Goal: Information Seeking & Learning: Understand process/instructions

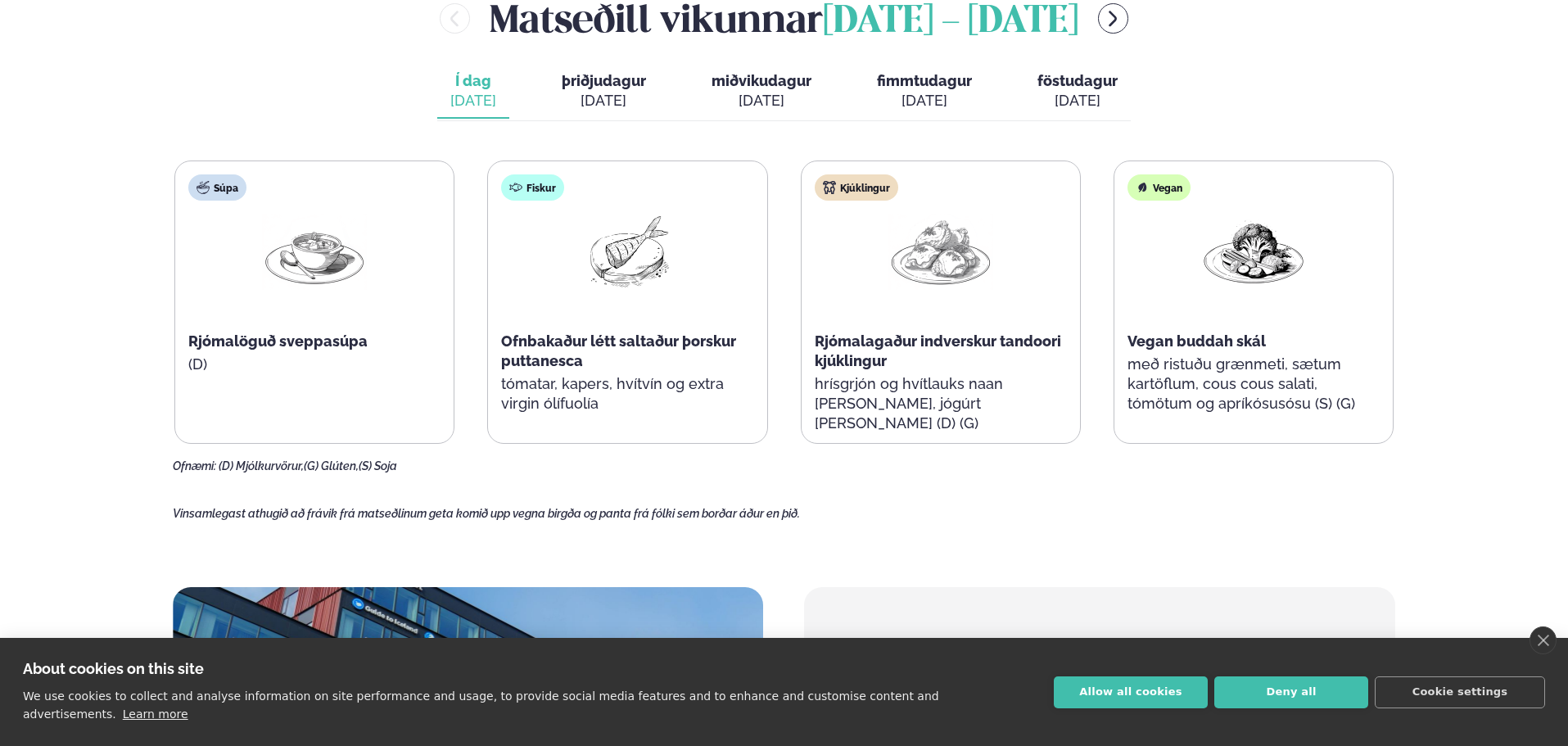
scroll to position [820, 0]
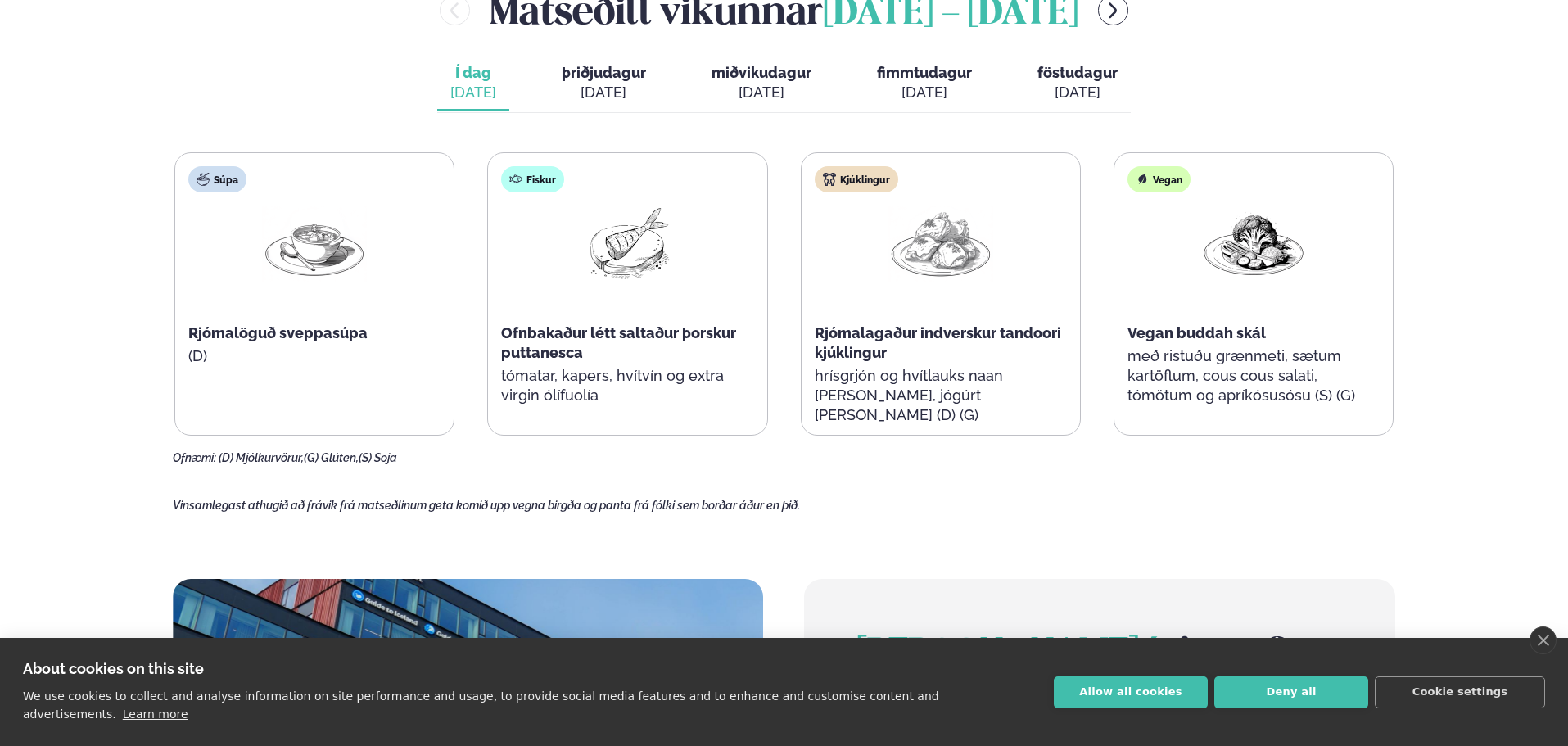
click at [1097, 464] on div "Ofnæmi: (D) Mjólkurvörur, (G) Glúten, (S) Soja" at bounding box center [784, 458] width 1222 height 13
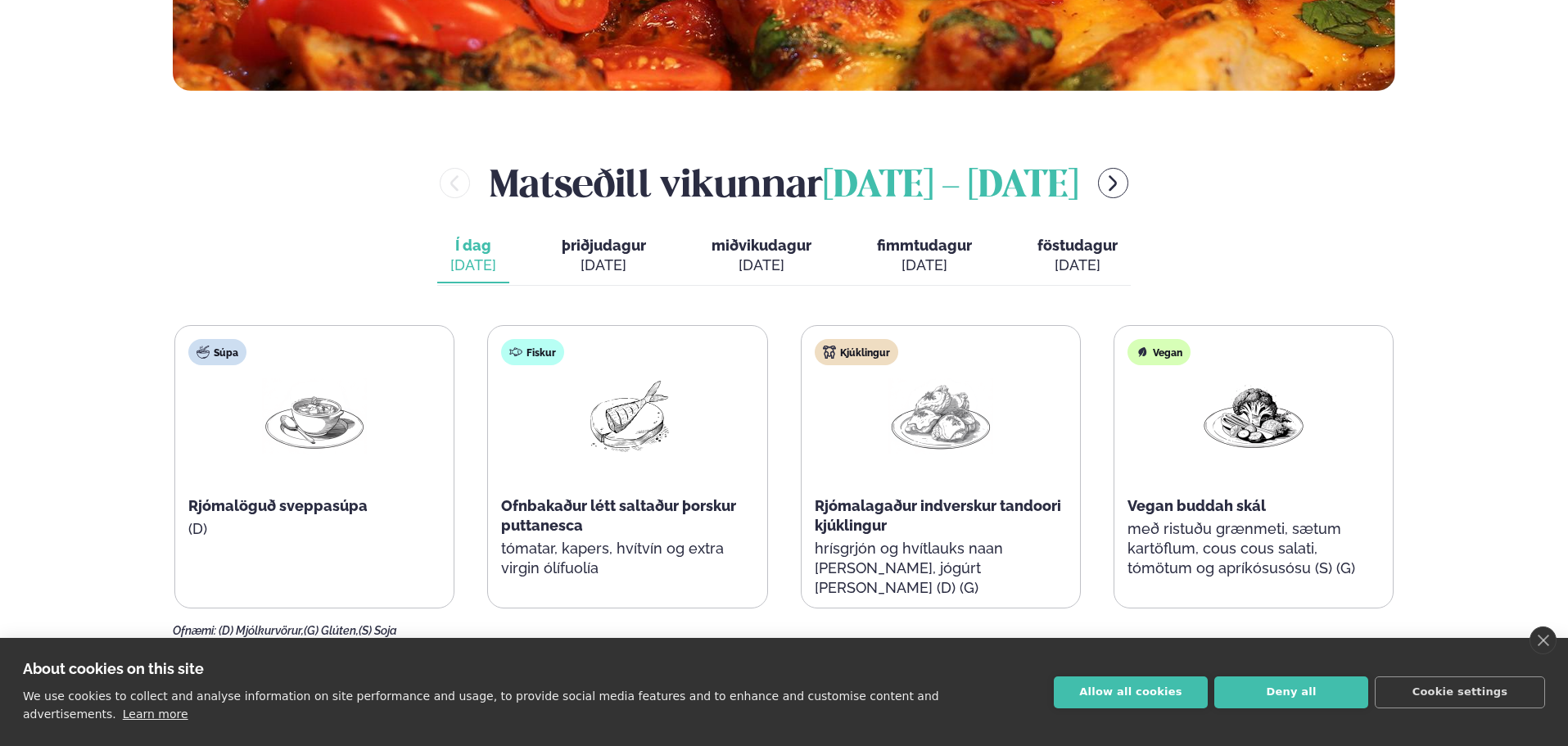
scroll to position [655, 0]
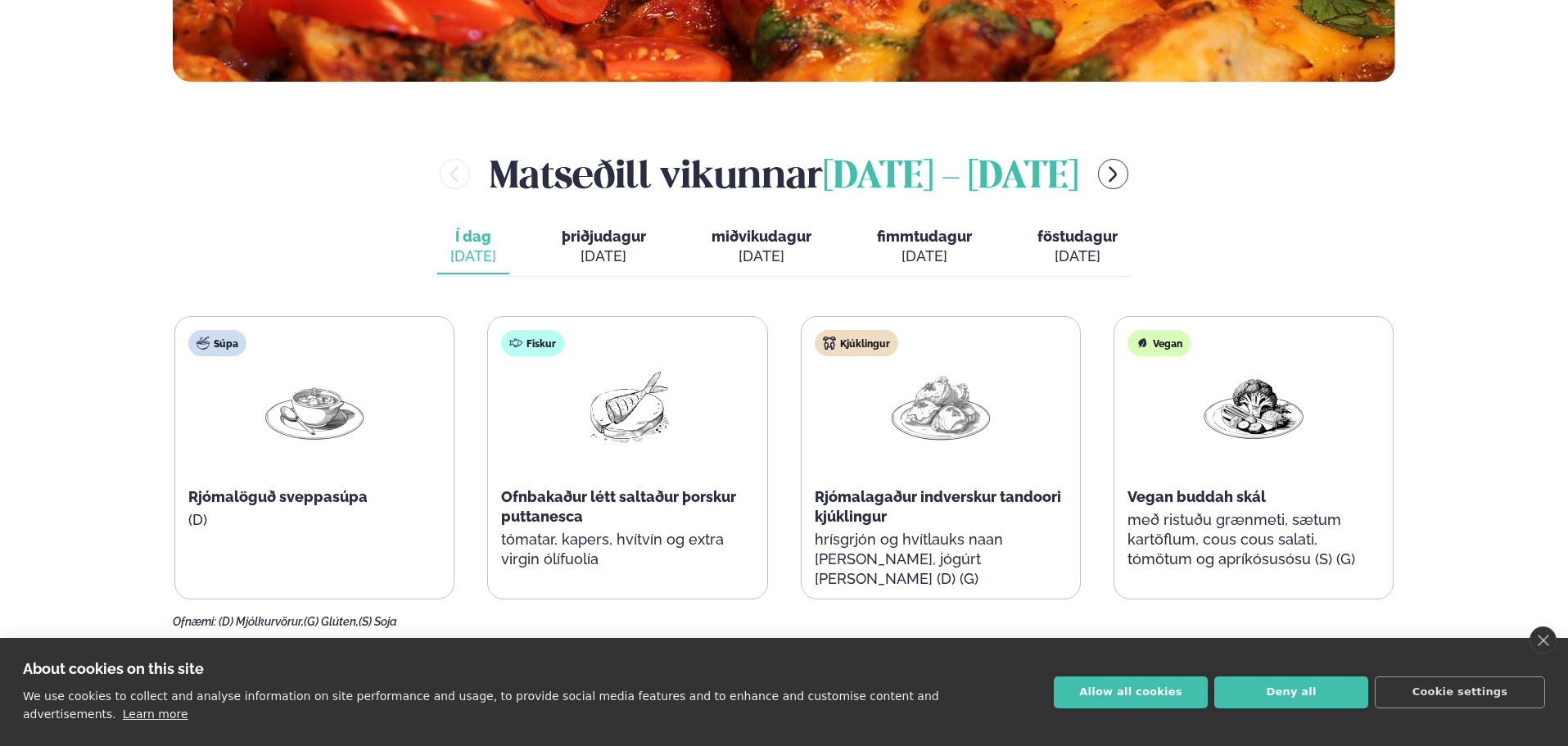
click at [1150, 161] on div "[PERSON_NAME] [DATE] - [DATE]" at bounding box center [784, 173] width 1222 height 53
click at [1123, 173] on icon "menu-btn-right" at bounding box center [1112, 174] width 19 height 19
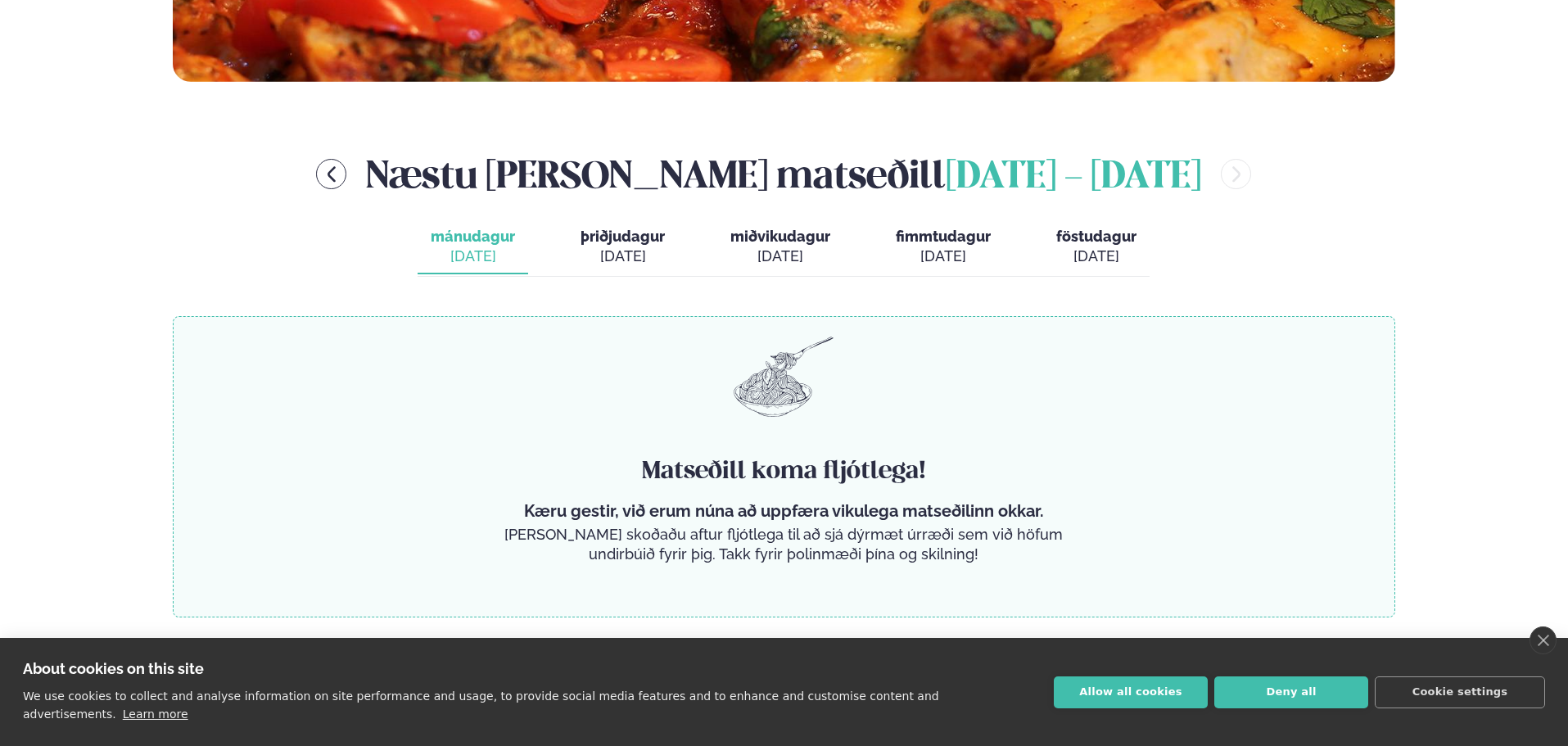
click at [631, 245] on span "þriðjudagur" at bounding box center [623, 236] width 85 height 17
click at [384, 174] on div "Næstu [PERSON_NAME] matseðill [DATE] - [DATE]" at bounding box center [784, 173] width 1222 height 53
click at [341, 170] on icon "menu-btn-left" at bounding box center [331, 174] width 19 height 19
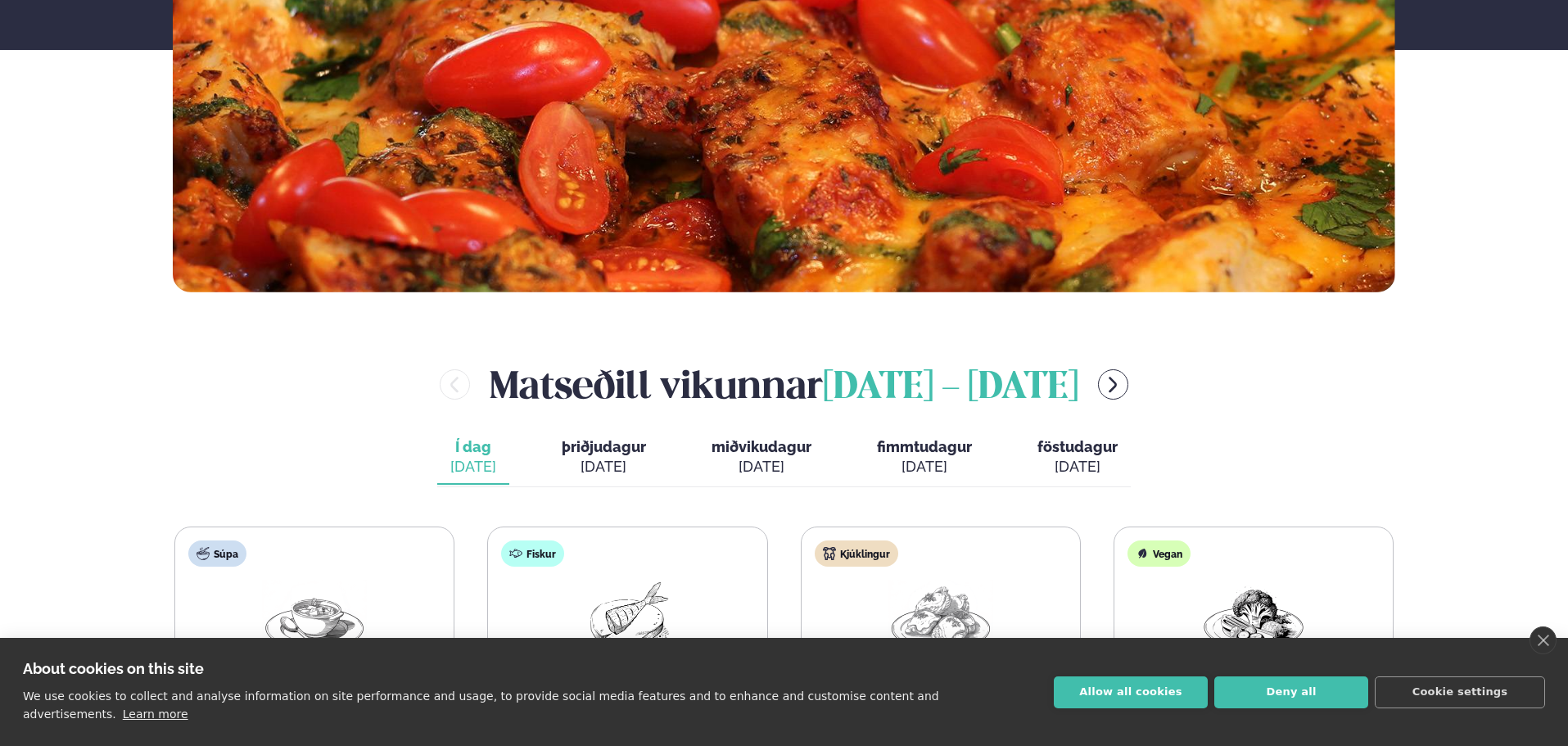
scroll to position [0, 0]
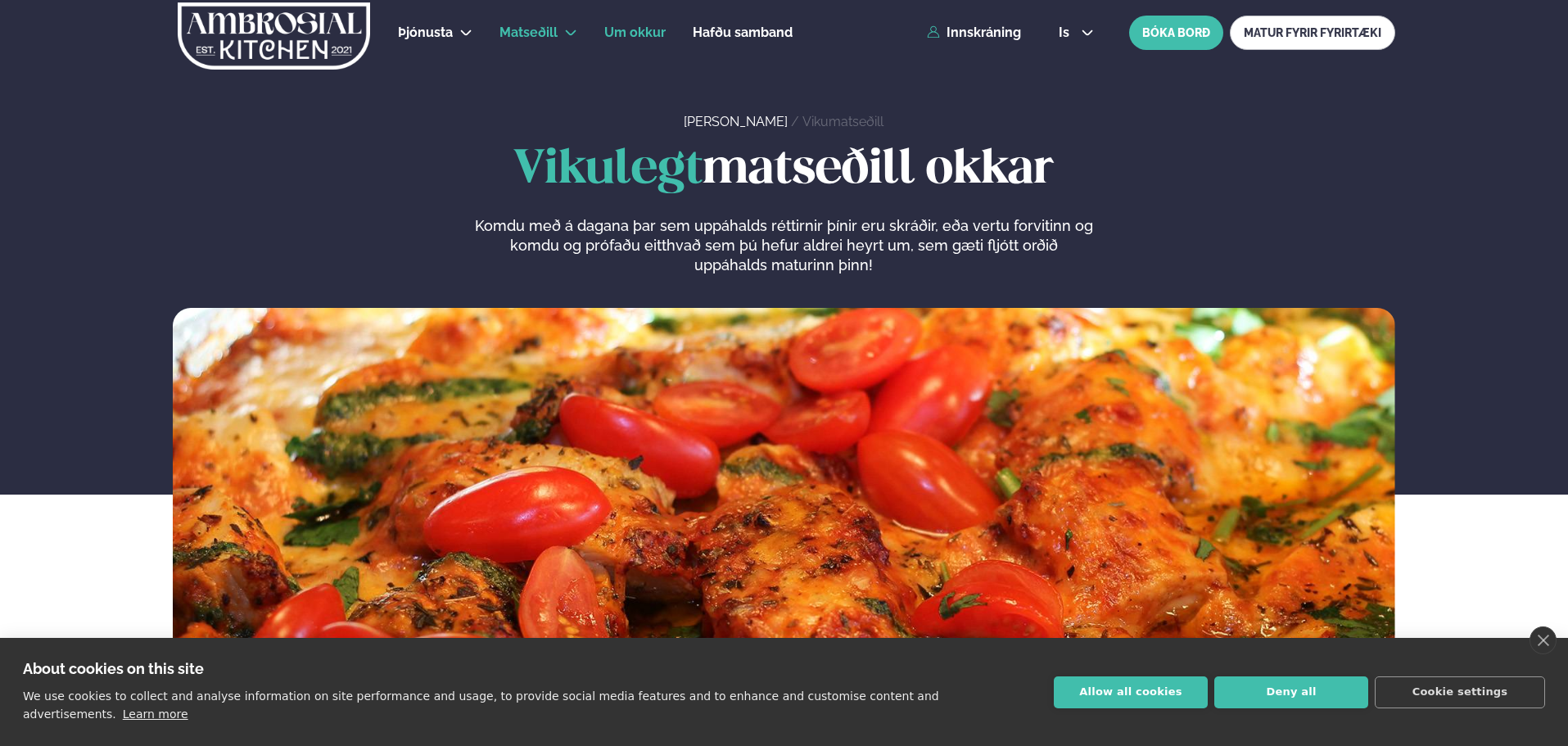
click at [639, 19] on li "Um okkur" at bounding box center [635, 32] width 62 height 39
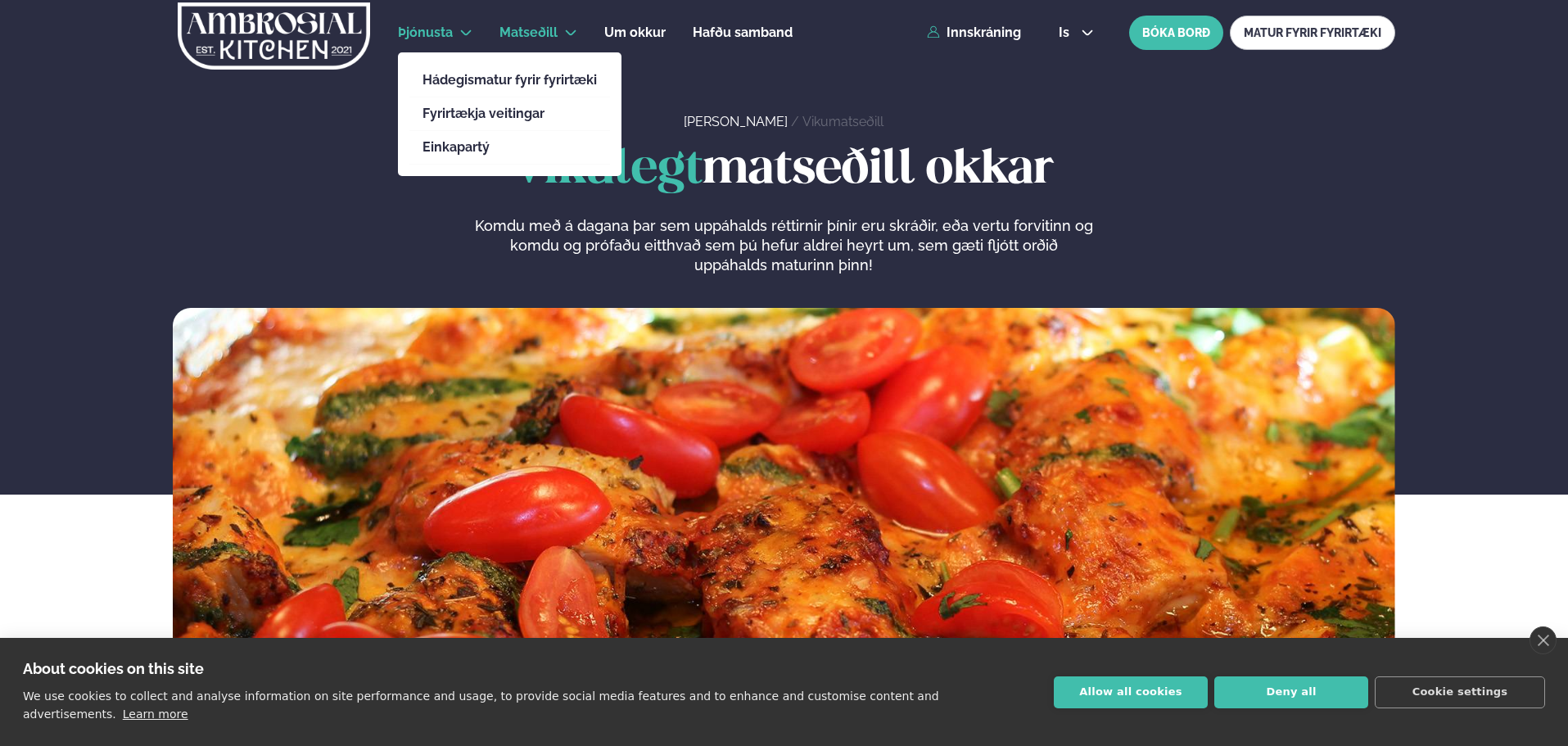
click at [457, 91] on li "Hádegismatur fyrir fyrirtæki" at bounding box center [509, 81] width 200 height 34
click at [457, 75] on link "Hádegismatur fyrir fyrirtæki" at bounding box center [510, 80] width 174 height 13
